Goal: Check status

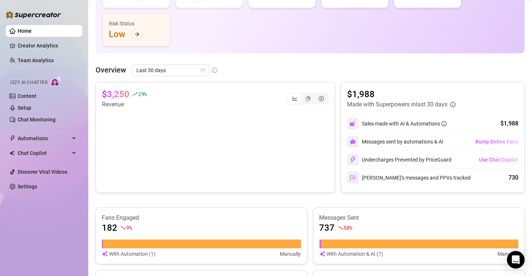
scroll to position [119, 0]
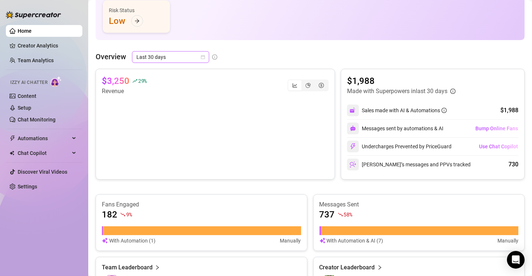
click at [202, 55] on icon "calendar" at bounding box center [203, 57] width 4 height 4
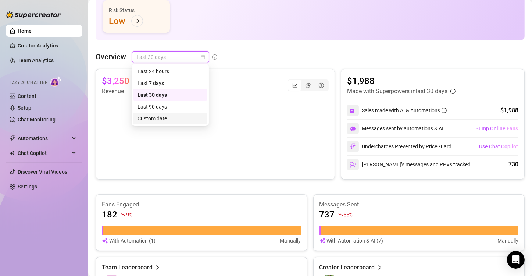
click at [169, 117] on div "Custom date" at bounding box center [170, 118] width 65 height 8
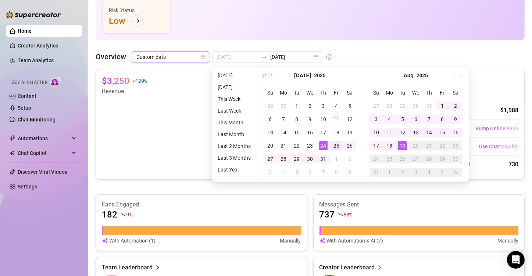
type input "[DATE]"
click at [336, 143] on div "25" at bounding box center [336, 145] width 9 height 9
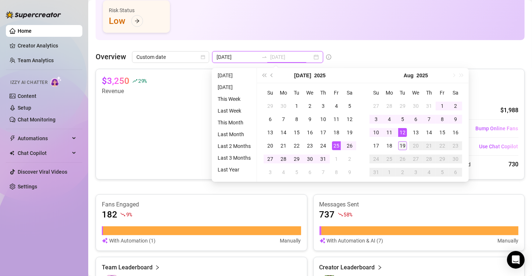
type input "[DATE]"
click at [403, 144] on div "19" at bounding box center [402, 145] width 9 height 9
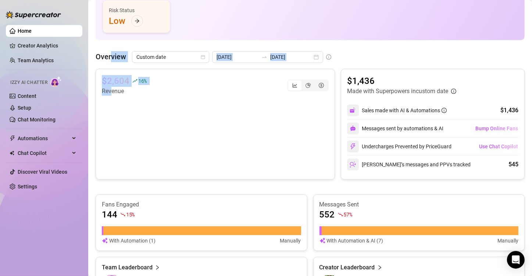
drag, startPoint x: 110, startPoint y: 90, endPoint x: 111, endPoint y: 46, distance: 44.2
click at [111, 46] on div "👋 Hey, [PERSON_NAME] Check SOFC's achievements with Supercreator 4K Creator Tot…" at bounding box center [310, 157] width 429 height 543
click at [101, 41] on div "👋 Hey, [PERSON_NAME] Check SOFC's achievements with Supercreator 4K Creator Tot…" at bounding box center [310, 157] width 429 height 543
